Goal: Task Accomplishment & Management: Use online tool/utility

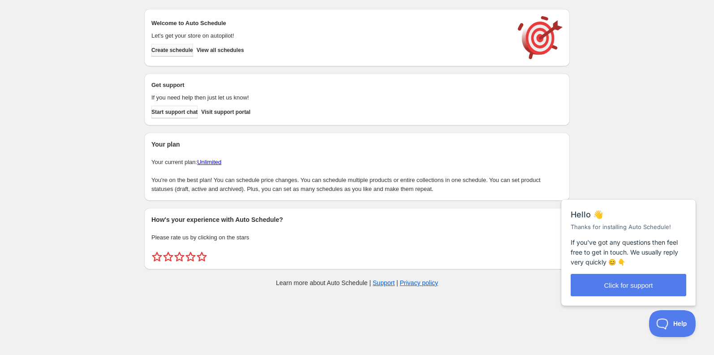
click at [176, 49] on span "Create schedule" at bounding box center [172, 50] width 42 height 7
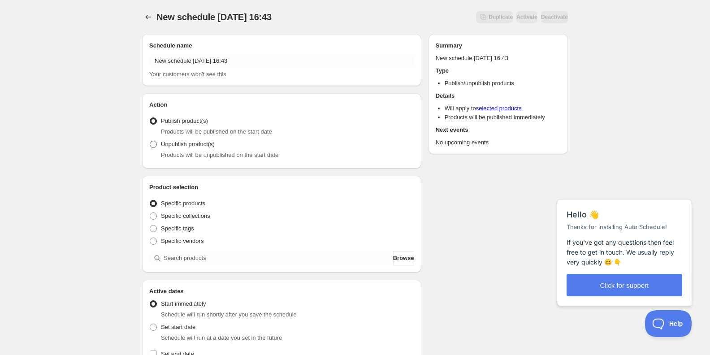
click at [154, 144] on span at bounding box center [153, 144] width 7 height 7
click at [150, 141] on input "Unpublish product(s)" at bounding box center [150, 141] width 0 height 0
radio input "true"
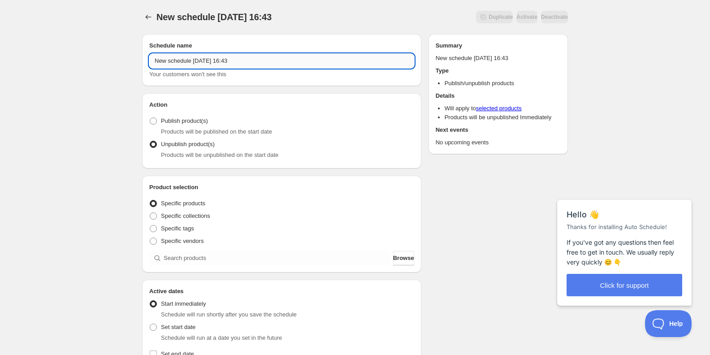
click at [178, 63] on input "New schedule Aug 29 2025 16:43" at bounding box center [281, 61] width 265 height 14
drag, startPoint x: 155, startPoint y: 62, endPoint x: 302, endPoint y: 62, distance: 147.0
click at [302, 62] on input "New schedule Aug 29 2025 16:43" at bounding box center [281, 61] width 265 height 14
click at [142, 0] on button "Submit" at bounding box center [155, 4] width 26 height 9
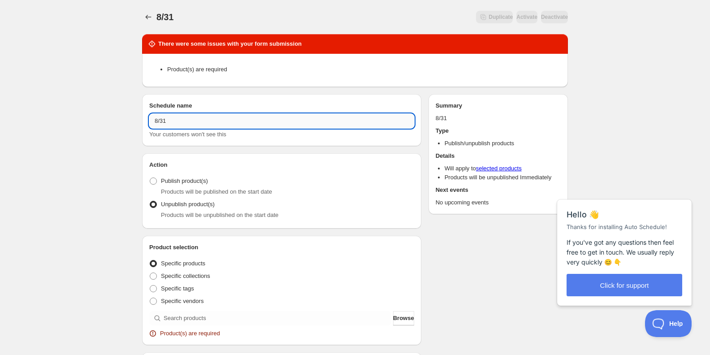
click at [199, 121] on input "8/31" at bounding box center [281, 121] width 265 height 14
type input "8/31終了オファー"
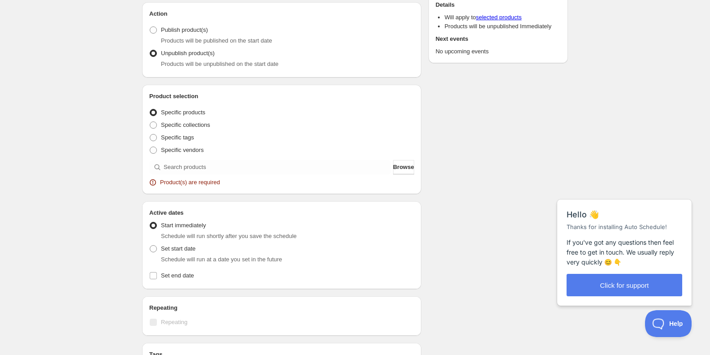
scroll to position [179, 0]
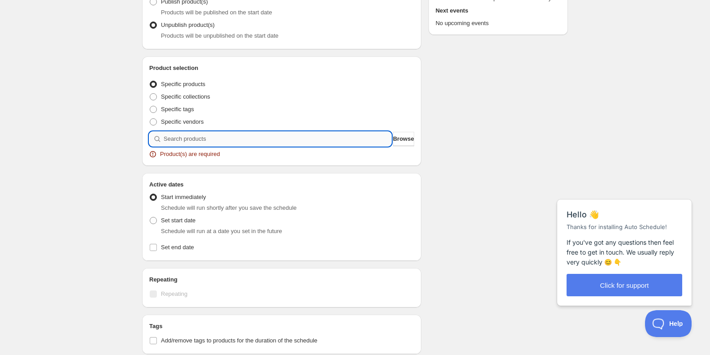
click at [168, 142] on input "search" at bounding box center [278, 139] width 228 height 14
type input "T"
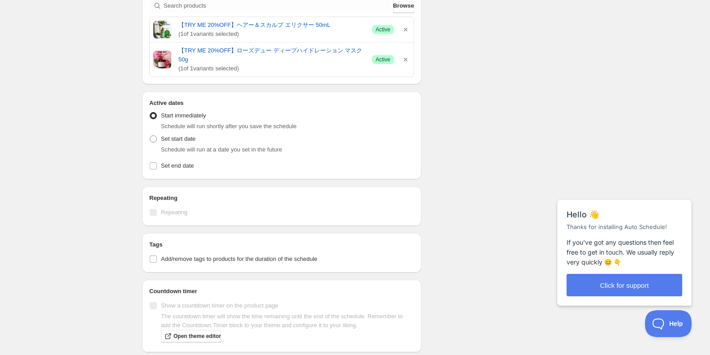
scroll to position [315, 0]
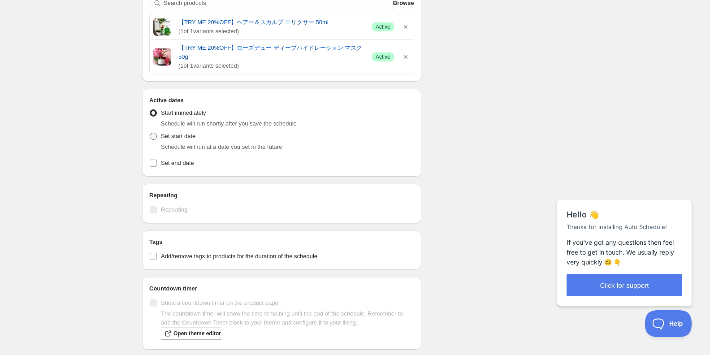
click at [153, 138] on span at bounding box center [153, 136] width 7 height 7
click at [150, 133] on input "Set start date" at bounding box center [150, 133] width 0 height 0
radio input "true"
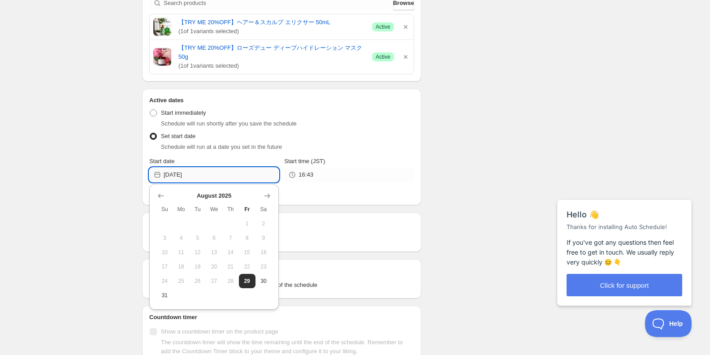
click at [169, 172] on input "2025-08-29" at bounding box center [221, 175] width 115 height 14
click at [166, 294] on span "31" at bounding box center [164, 295] width 9 height 7
click at [193, 173] on input "2025-08-31" at bounding box center [221, 175] width 115 height 14
click at [267, 194] on icon "Show next month, September 2025" at bounding box center [267, 195] width 9 height 9
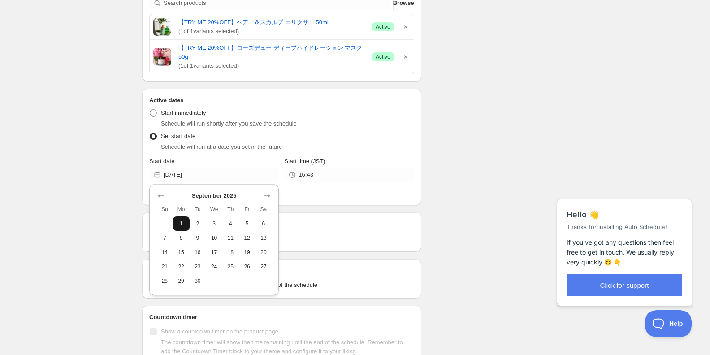
click at [182, 227] on button "1" at bounding box center [181, 223] width 17 height 14
type input "2025-09-01"
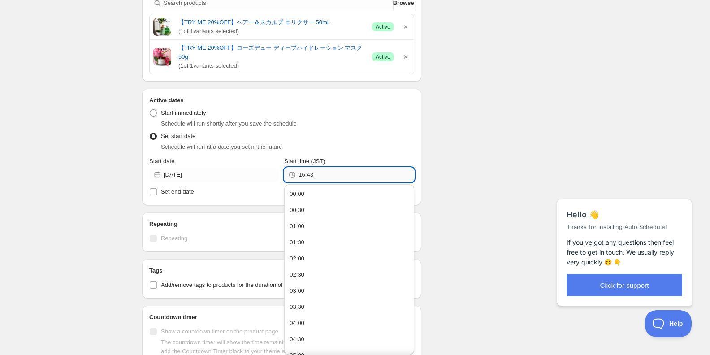
click at [300, 174] on input "16:43" at bounding box center [355, 175] width 115 height 14
click at [307, 198] on button "00:00" at bounding box center [349, 194] width 124 height 14
type input "00:00"
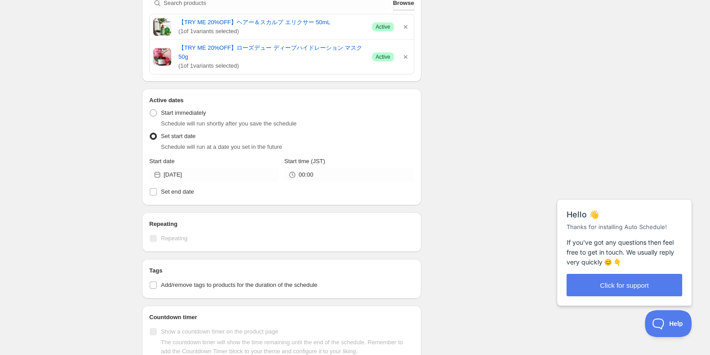
click at [89, 186] on div "8/31終了オファー. This page is ready 8/31終了オファー Duplicate Activate Deactivate More ac…" at bounding box center [355, 102] width 710 height 834
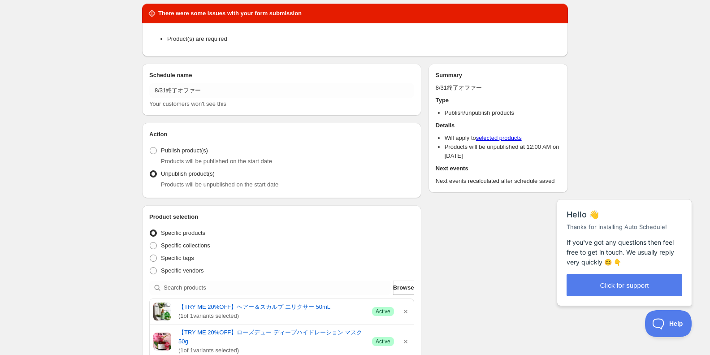
scroll to position [30, 0]
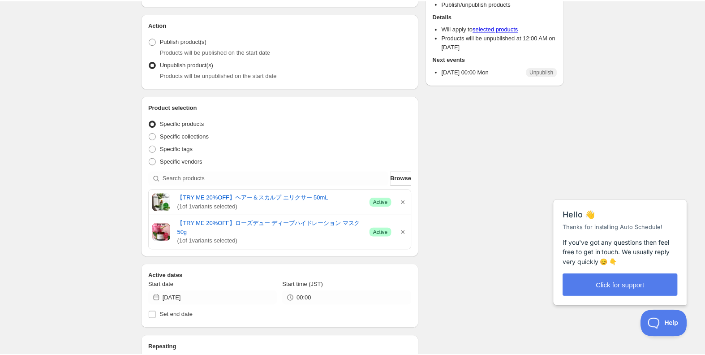
scroll to position [120, 0]
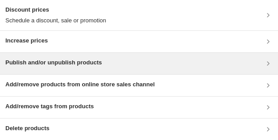
click at [31, 59] on h3 "Publish and/or unpublish products" at bounding box center [53, 62] width 96 height 9
